Goal: Task Accomplishment & Management: Complete application form

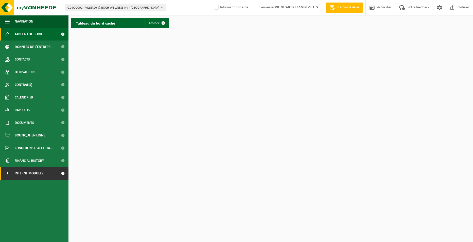
click at [52, 176] on link "I Interne modules" at bounding box center [34, 173] width 68 height 13
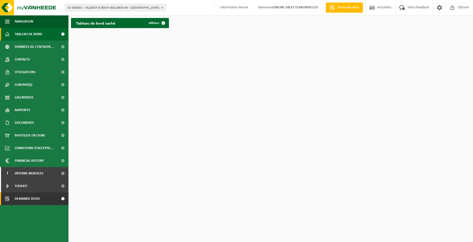
click at [46, 198] on link "Demande devis" at bounding box center [34, 199] width 68 height 13
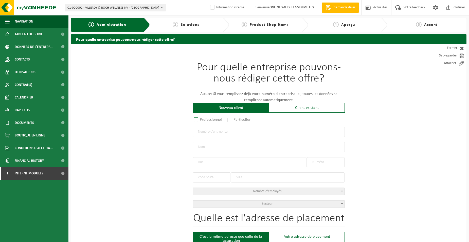
click at [218, 119] on label "Professionnel" at bounding box center [208, 119] width 31 height 7
click at [204, 119] on input "Professionnel" at bounding box center [202, 120] width 3 height 3
radio input "true"
click at [222, 134] on input "text" at bounding box center [269, 132] width 152 height 10
type input "0875974831"
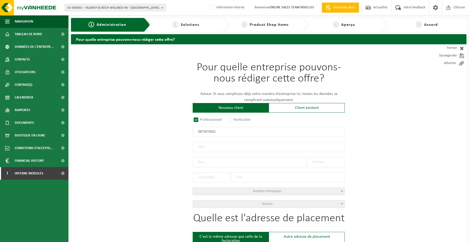
radio input "true"
type input "0875974831"
type input "[PERSON_NAME]"
type input "AVENUE [PERSON_NAME]"
type input "33"
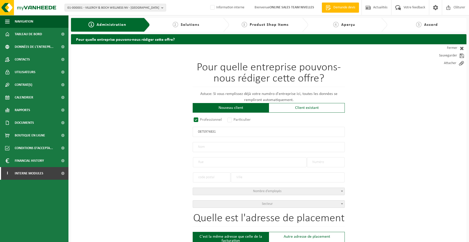
type input "1348"
type input "OTTIGNIES-[GEOGRAPHIC_DATA]"
select select "D"
type input "[PERSON_NAME]"
type input "AVENUE [PERSON_NAME]"
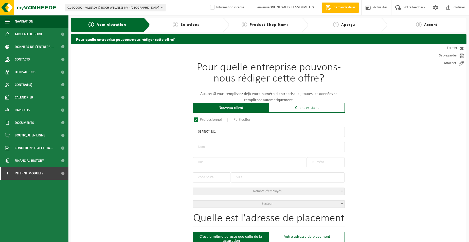
type input "33"
type input "1348"
type input "OTTIGNIES-[GEOGRAPHIC_DATA]"
type input "2148792993"
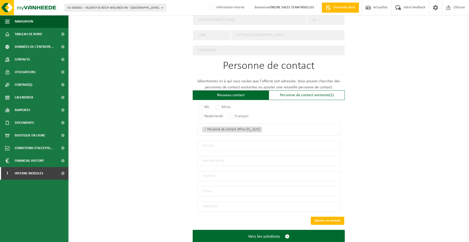
scroll to position [253, 0]
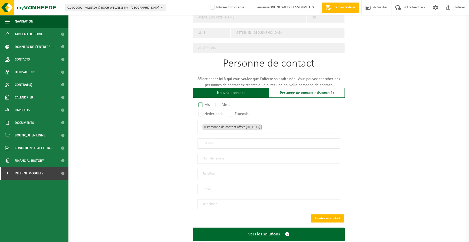
type input "0875974831"
click at [207, 103] on label "Mr." at bounding box center [204, 104] width 14 height 7
radio input "true"
click at [238, 111] on label "Français" at bounding box center [239, 113] width 22 height 7
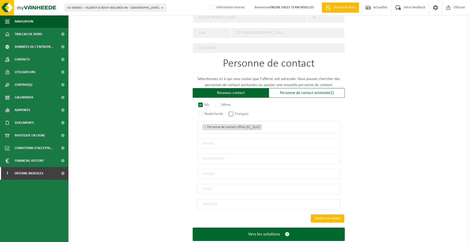
radio input "true"
click at [275, 128] on ul "× Personne de contact offres (01_QUO)" at bounding box center [268, 127] width 132 height 7
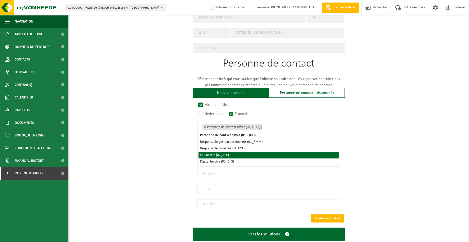
click at [245, 157] on li "Site access (02_ACC)" at bounding box center [268, 155] width 140 height 7
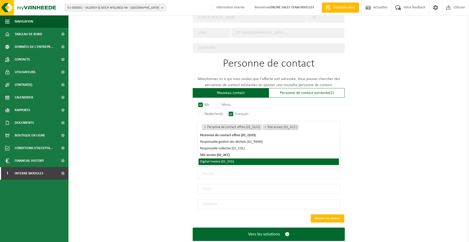
click at [244, 163] on li "Digital Invoice (01_DIG)" at bounding box center [268, 162] width 140 height 7
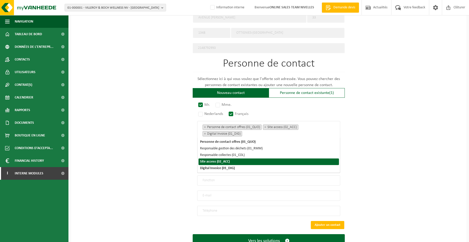
click at [124, 147] on div "Pour quelle entreprise pouvons-nous rédiger cette offre? Astuce: Si vous rempli…" at bounding box center [268, 25] width 395 height 469
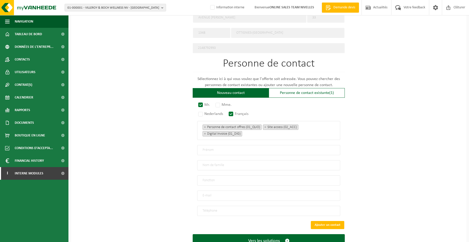
click at [212, 151] on input "text" at bounding box center [268, 150] width 143 height 10
type input "[PERSON_NAME]"
click at [215, 162] on input "text" at bounding box center [268, 165] width 143 height 10
type input "PEULENS"
click at [210, 178] on input "text" at bounding box center [268, 181] width 143 height 10
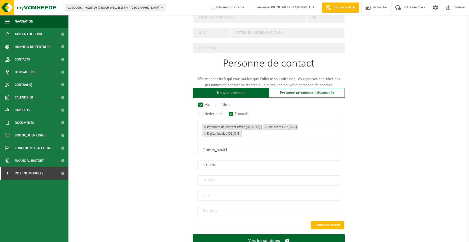
type input "Directeur"
click at [209, 191] on input "email" at bounding box center [268, 196] width 143 height 10
type input "[EMAIL_ADDRESS][DOMAIN_NAME]"
click at [228, 206] on input "tel" at bounding box center [268, 211] width 143 height 10
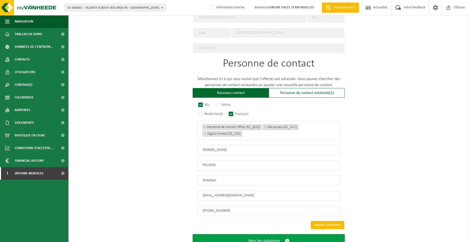
type input "[PHONE_NUMBER]"
click at [239, 235] on button "Vers les solutions" at bounding box center [269, 240] width 152 height 13
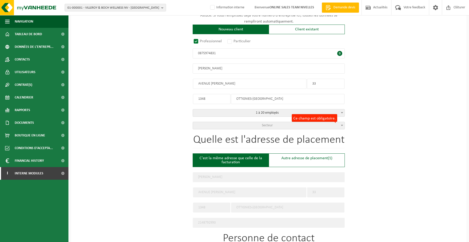
click at [256, 126] on span "Secteur" at bounding box center [269, 125] width 152 height 7
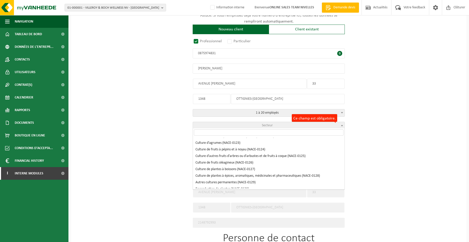
scroll to position [127, 0]
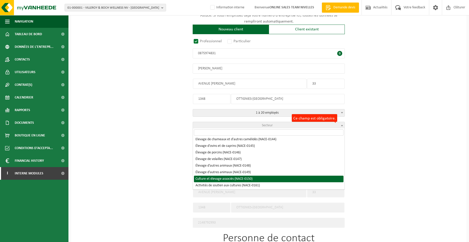
select select "NACE_0150"
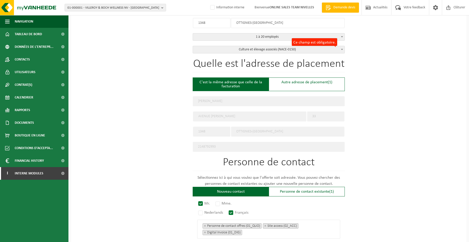
scroll to position [270, 0]
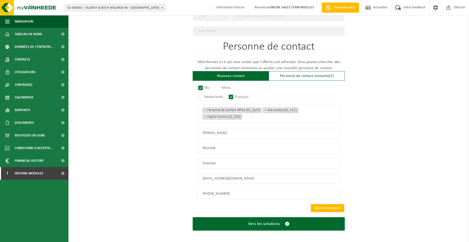
click at [267, 223] on button "Vers les solutions" at bounding box center [269, 223] width 152 height 13
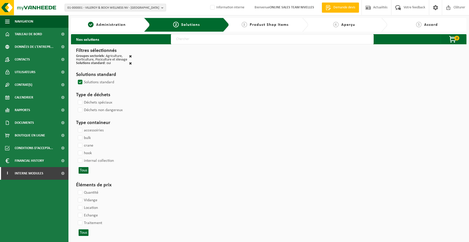
click at [223, 40] on input "text" at bounding box center [272, 39] width 203 height 10
type input "000052"
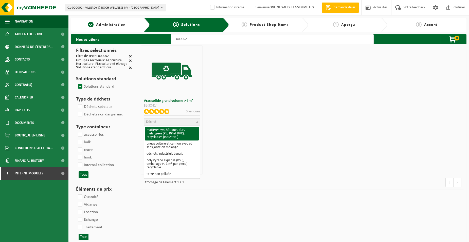
click at [159, 122] on span "Déchet" at bounding box center [171, 122] width 55 height 7
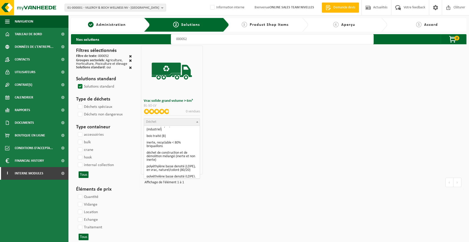
scroll to position [76, 0]
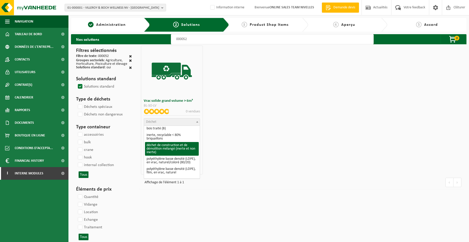
select select "31"
select select
select select "47"
select select "25"
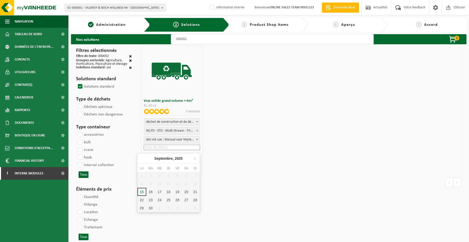
click at [162, 147] on input at bounding box center [172, 147] width 56 height 5
click at [152, 191] on div "16" at bounding box center [150, 192] width 9 height 8
type input "2025-09-16"
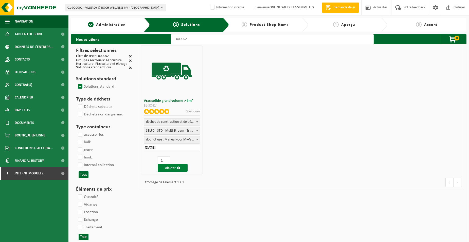
click at [171, 165] on button "Ajouter" at bounding box center [173, 168] width 30 height 8
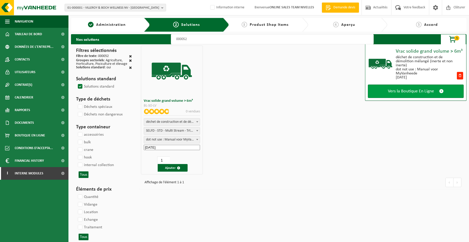
click at [418, 90] on span "Vers la Boutique En Ligne" at bounding box center [411, 91] width 46 height 5
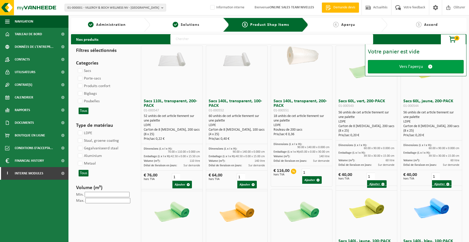
click at [402, 64] on span "Vers l'aperçu" at bounding box center [411, 66] width 24 height 5
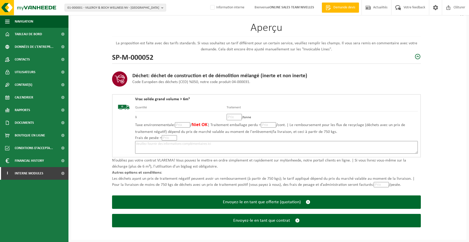
scroll to position [35, 0]
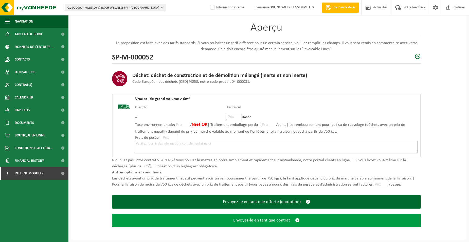
click at [228, 219] on button "Envoyez-le en tant que contrat" at bounding box center [266, 220] width 309 height 13
